Goal: Find specific page/section: Find specific page/section

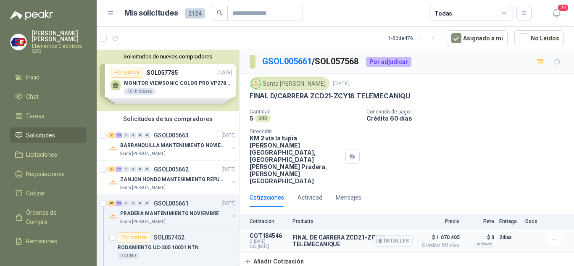
scroll to position [4708, 0]
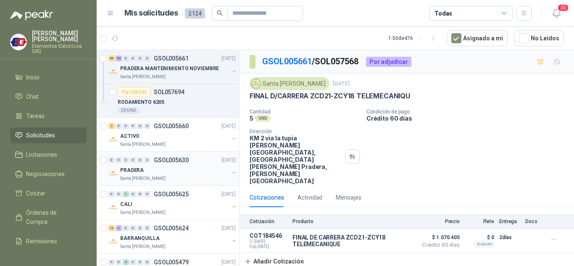
click at [146, 169] on div "PRADERA" at bounding box center [174, 170] width 109 height 10
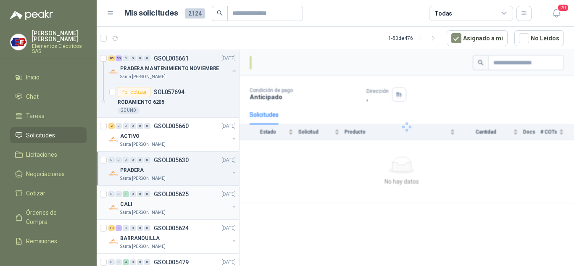
click at [125, 197] on div "1" at bounding box center [126, 194] width 6 height 6
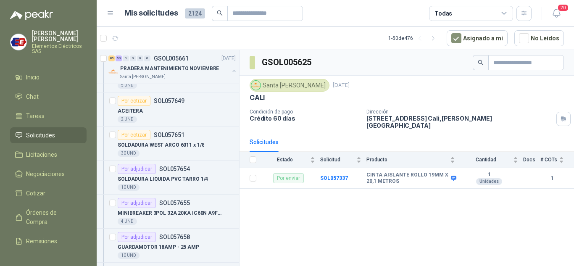
scroll to position [3867, 0]
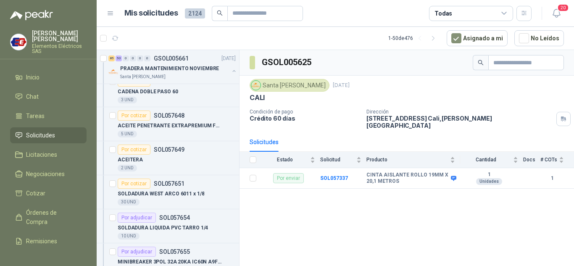
click at [40, 130] on link "Solicitudes" at bounding box center [48, 135] width 77 height 16
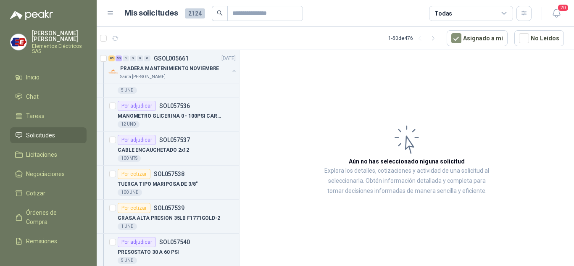
scroll to position [1765, 0]
click at [33, 214] on span "Órdenes de Compra" at bounding box center [52, 217] width 53 height 18
